Goal: Information Seeking & Learning: Stay updated

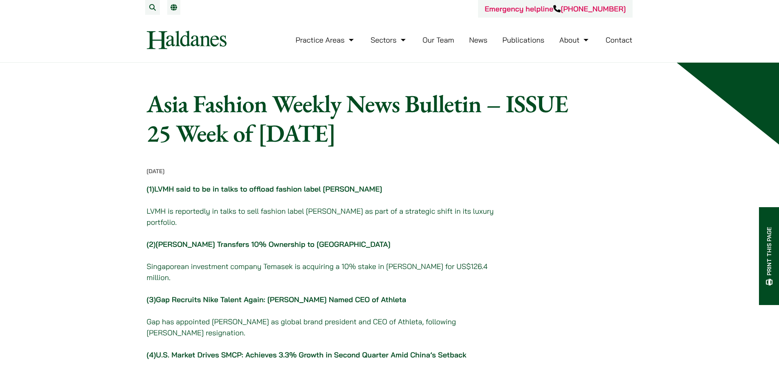
click at [472, 43] on link "News" at bounding box center [478, 39] width 18 height 9
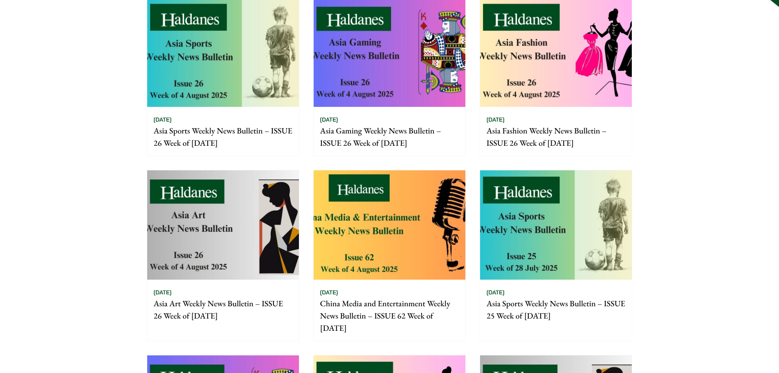
scroll to position [123, 0]
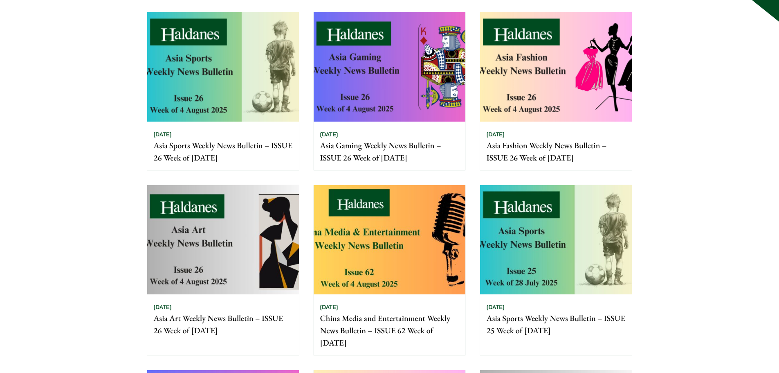
click at [535, 93] on img at bounding box center [556, 66] width 152 height 109
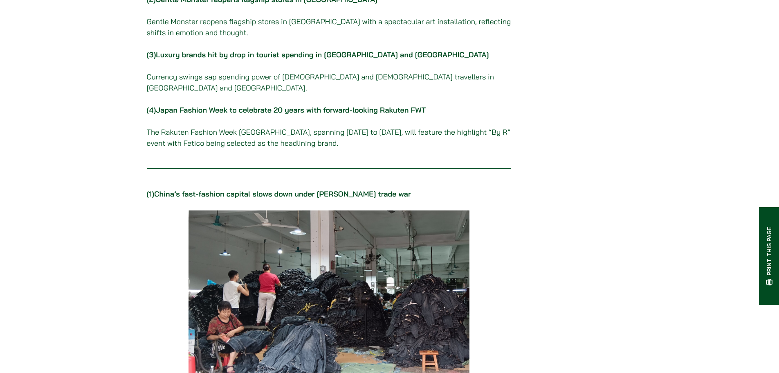
scroll to position [245, 0]
